Goal: Find specific page/section: Find specific page/section

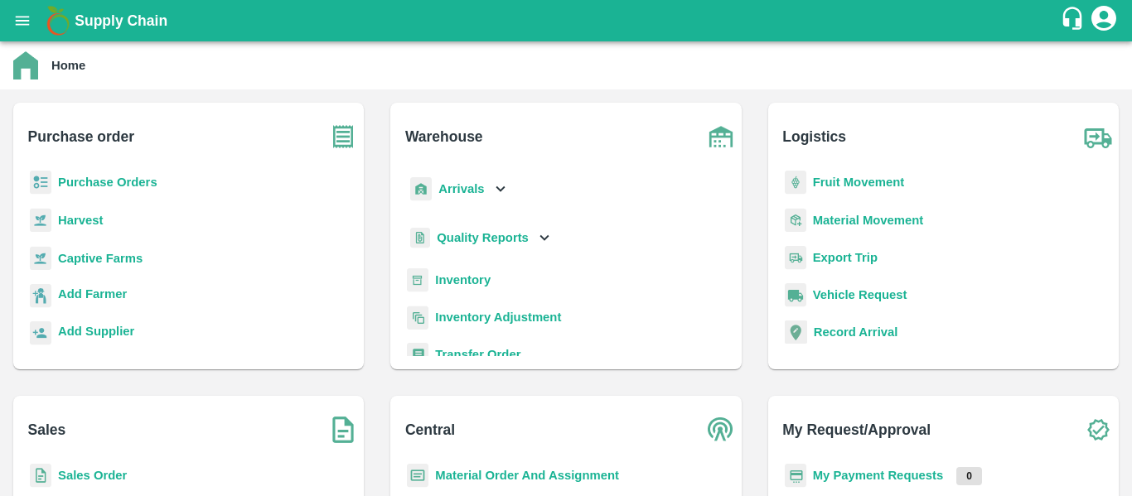
click at [473, 183] on b "Arrivals" at bounding box center [461, 188] width 46 height 13
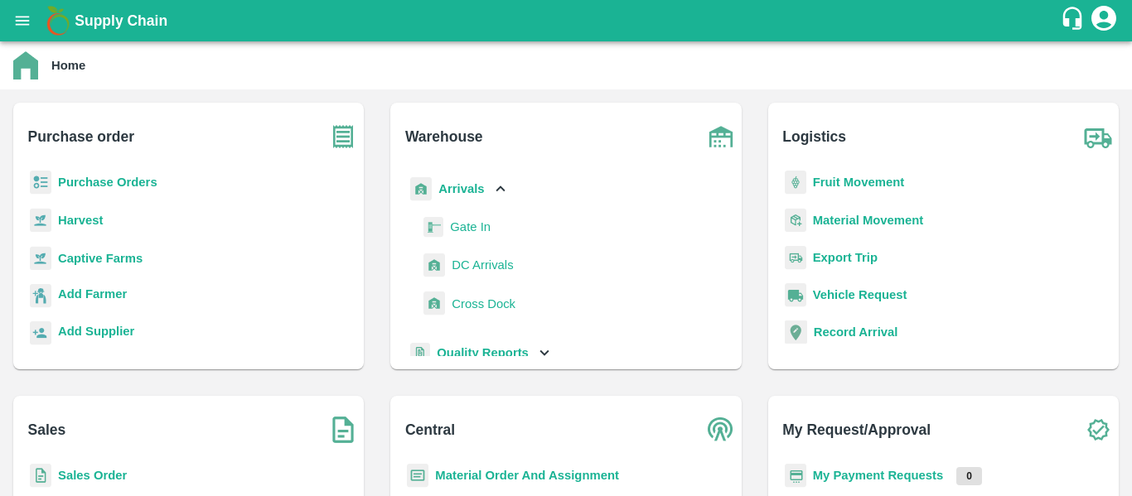
click at [466, 269] on span "DC Arrivals" at bounding box center [481, 265] width 61 height 18
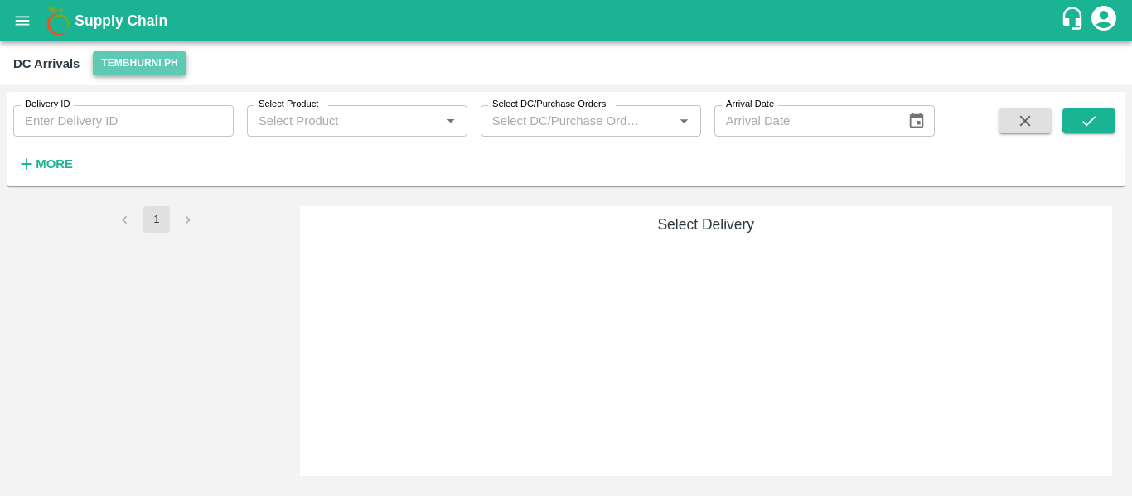
click at [151, 69] on button "Tembhurni PH" at bounding box center [139, 63] width 93 height 24
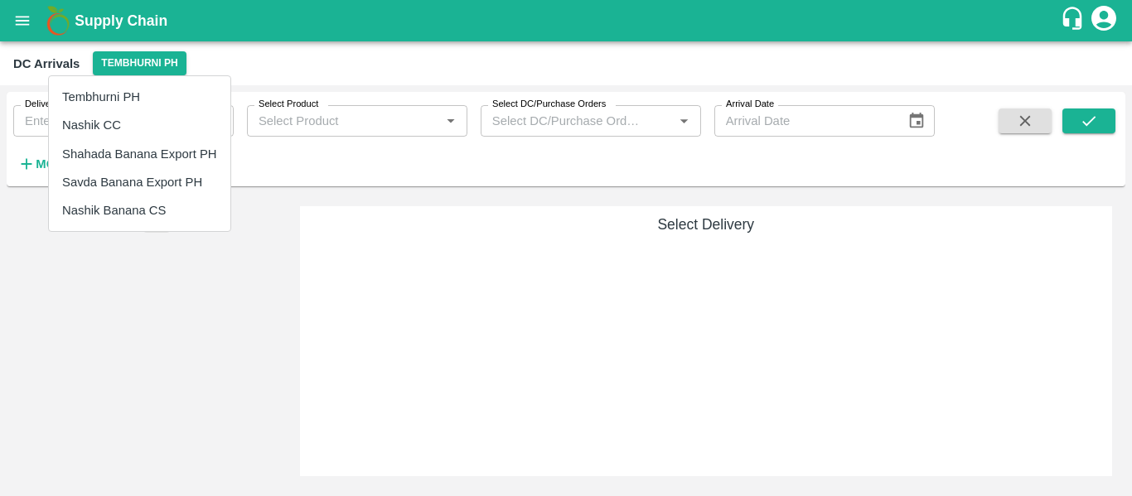
click at [106, 129] on li "Nashik CC" at bounding box center [139, 125] width 181 height 28
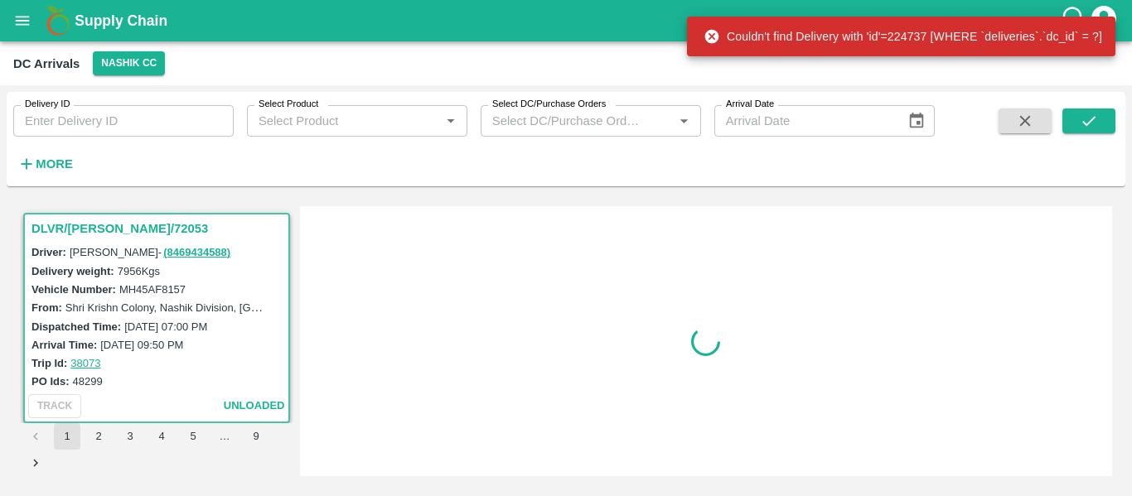
scroll to position [7, 0]
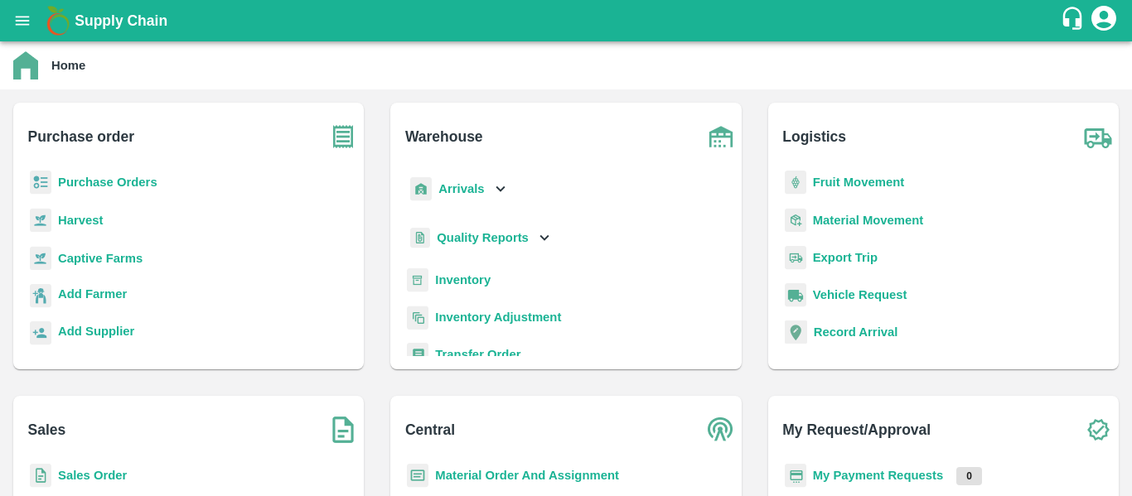
click at [135, 174] on p "Purchase Orders" at bounding box center [107, 182] width 99 height 18
drag, startPoint x: 135, startPoint y: 174, endPoint x: 123, endPoint y: 181, distance: 13.4
click at [123, 181] on b "Purchase Orders" at bounding box center [107, 182] width 99 height 13
